Goal: Check status: Check status

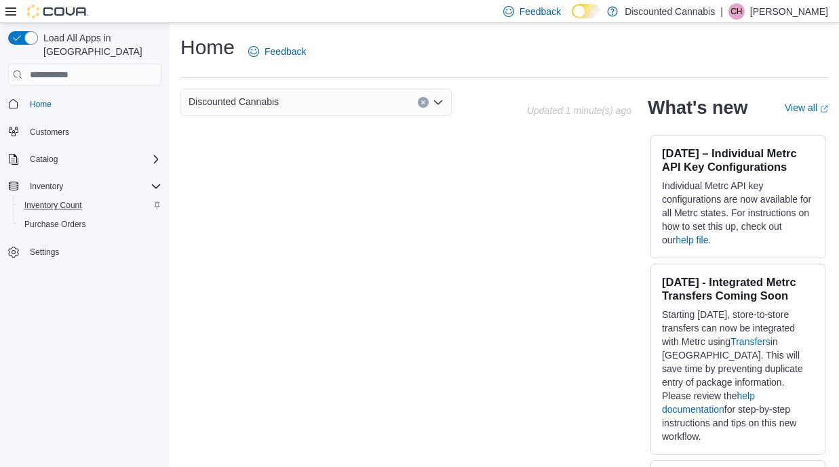
click at [73, 200] on span "Inventory Count" at bounding box center [53, 205] width 58 height 11
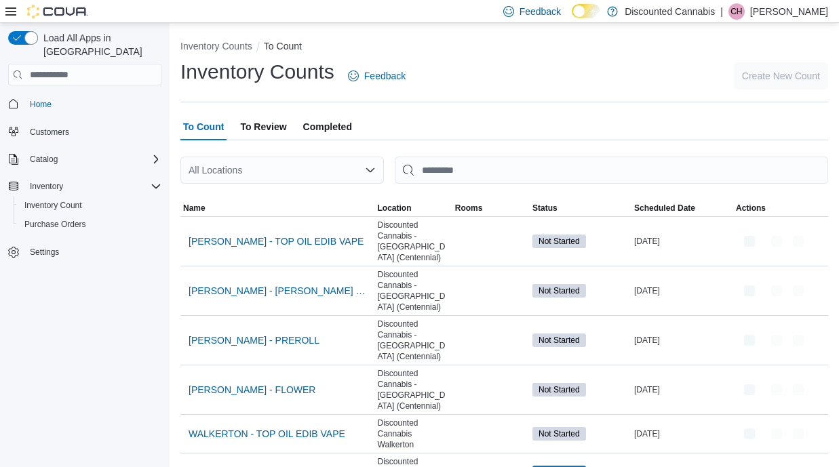
click at [227, 176] on div "All Locations" at bounding box center [282, 170] width 204 height 27
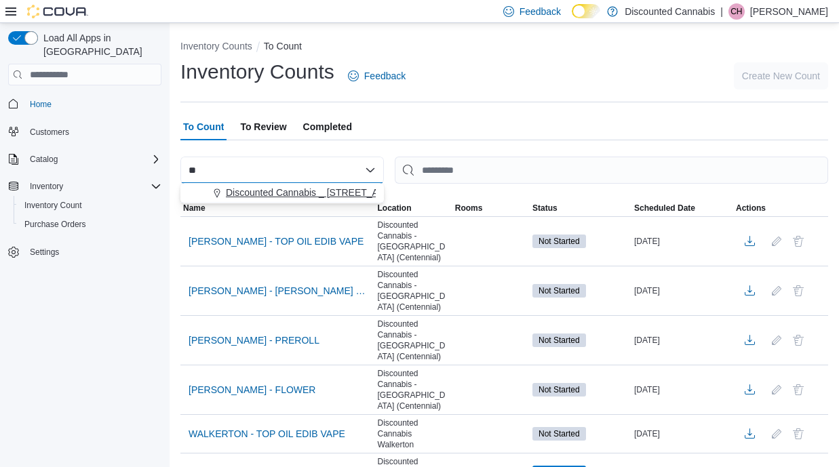
type input "**"
click at [249, 193] on span "Discounted Cannabis _ [STREET_ADDRESS] ( [GEOGRAPHIC_DATA])" at bounding box center [378, 193] width 305 height 14
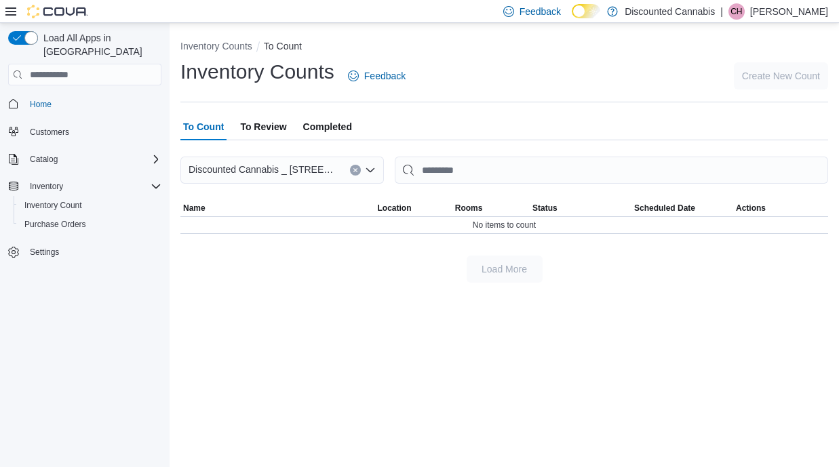
click at [355, 167] on button "Clear input" at bounding box center [355, 170] width 11 height 11
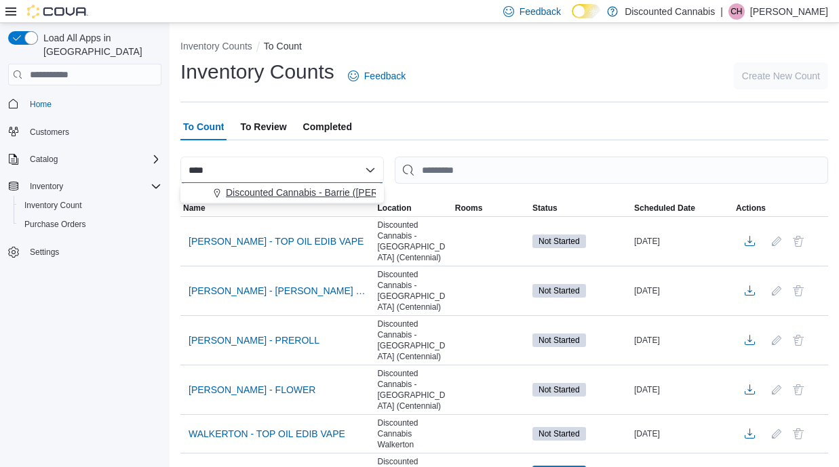
type input "****"
click at [326, 194] on span "Discounted Cannabis - Barrie ([PERSON_NAME] St.)" at bounding box center [338, 193] width 225 height 14
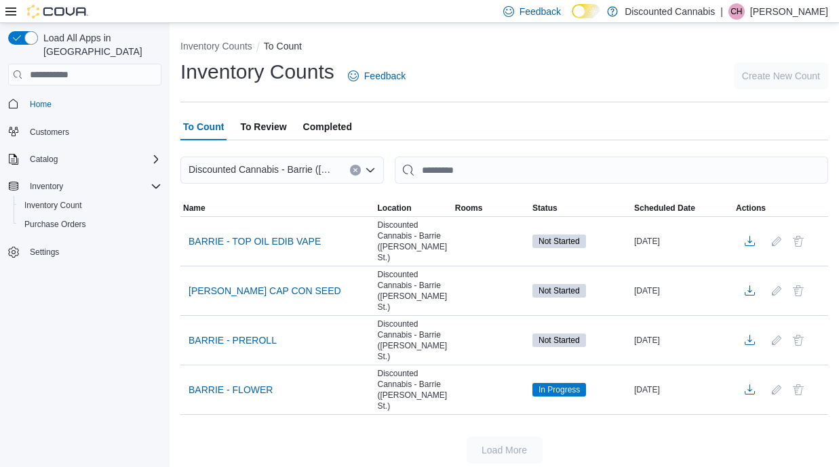
click at [358, 171] on button "Clear input" at bounding box center [355, 170] width 11 height 11
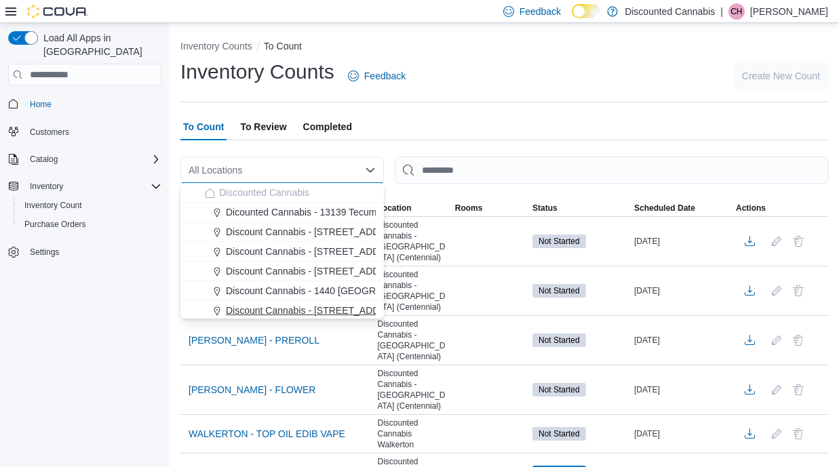
click at [301, 306] on span "Discount Cannabis - [STREET_ADDRESS]" at bounding box center [317, 311] width 182 height 14
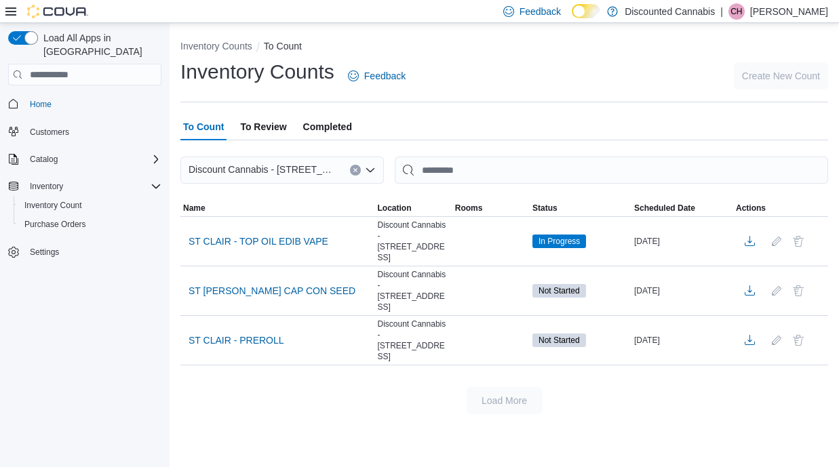
click at [354, 168] on icon "Clear input" at bounding box center [355, 170] width 5 height 5
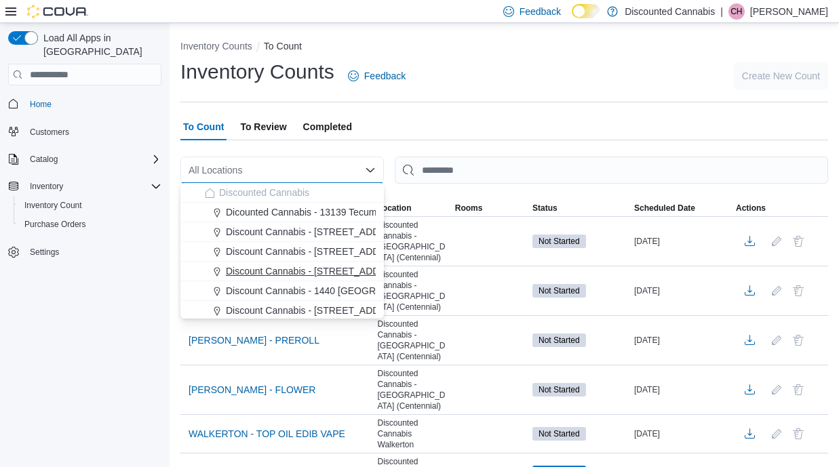
click at [345, 281] on button "Discount Cannabis - [STREET_ADDRESS] ( St. [PERSON_NAME]'s )" at bounding box center [282, 272] width 204 height 20
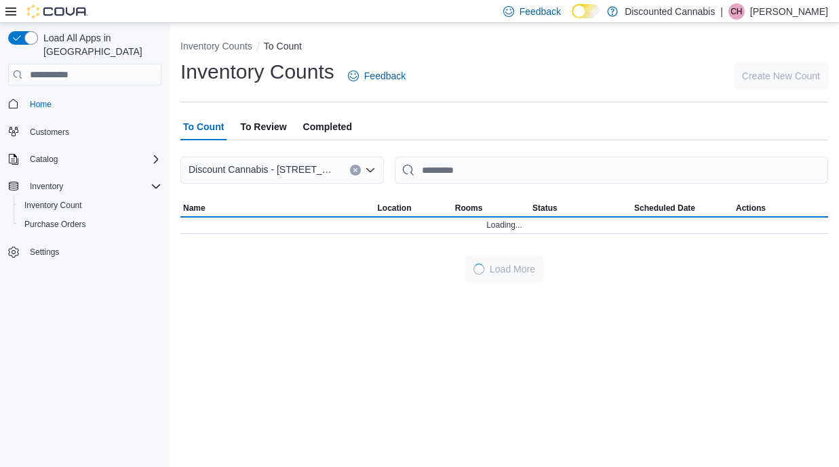
click at [342, 269] on div "Load More" at bounding box center [504, 269] width 648 height 27
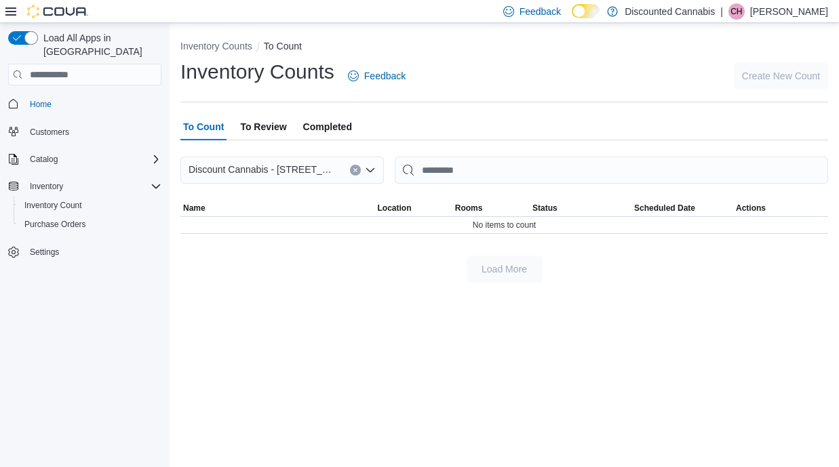
click at [321, 128] on span "Completed" at bounding box center [327, 126] width 49 height 27
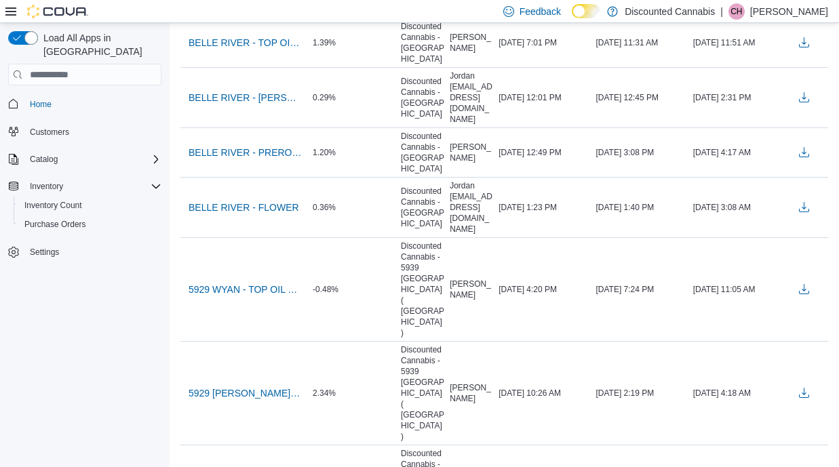
scroll to position [2600, 0]
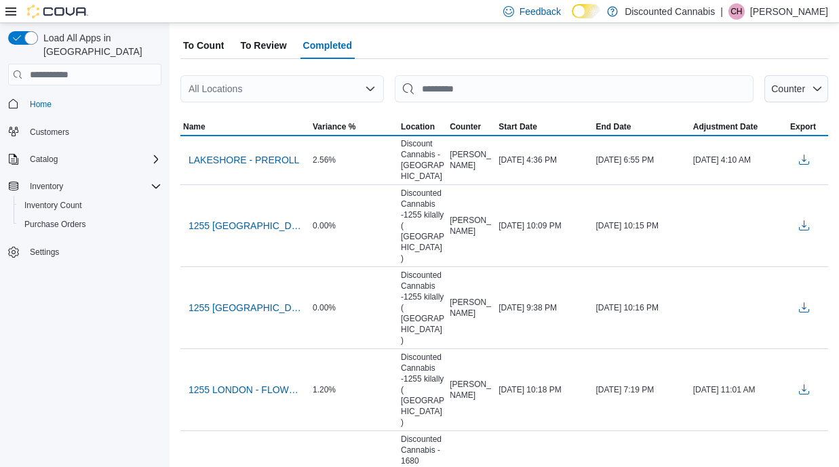
scroll to position [1, 0]
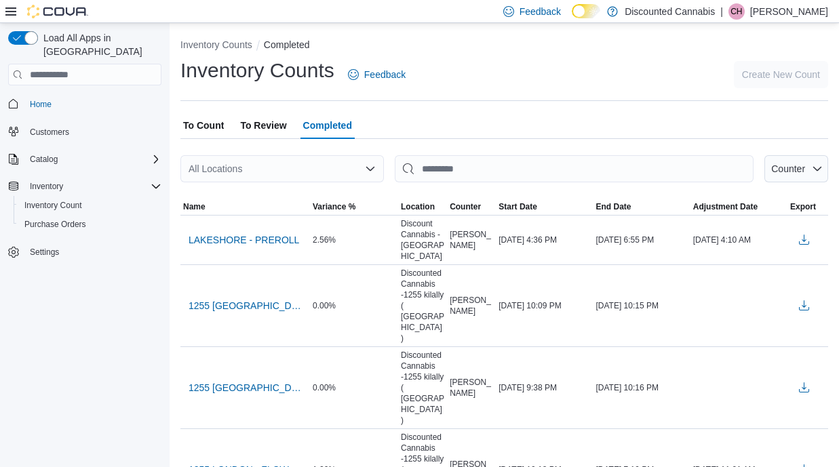
click at [347, 170] on div "All Locations" at bounding box center [282, 168] width 204 height 27
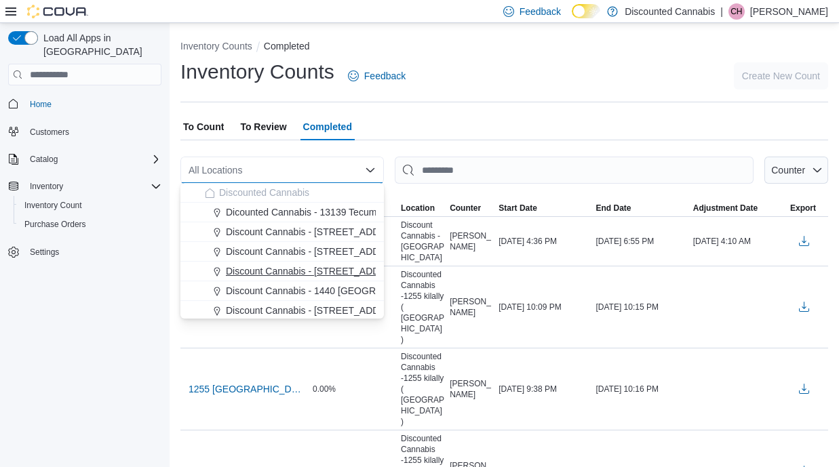
click at [345, 268] on span "Discount Cannabis - [STREET_ADDRESS] ( St. [PERSON_NAME]'s )" at bounding box center [373, 272] width 295 height 14
